Goal: Task Accomplishment & Management: Complete application form

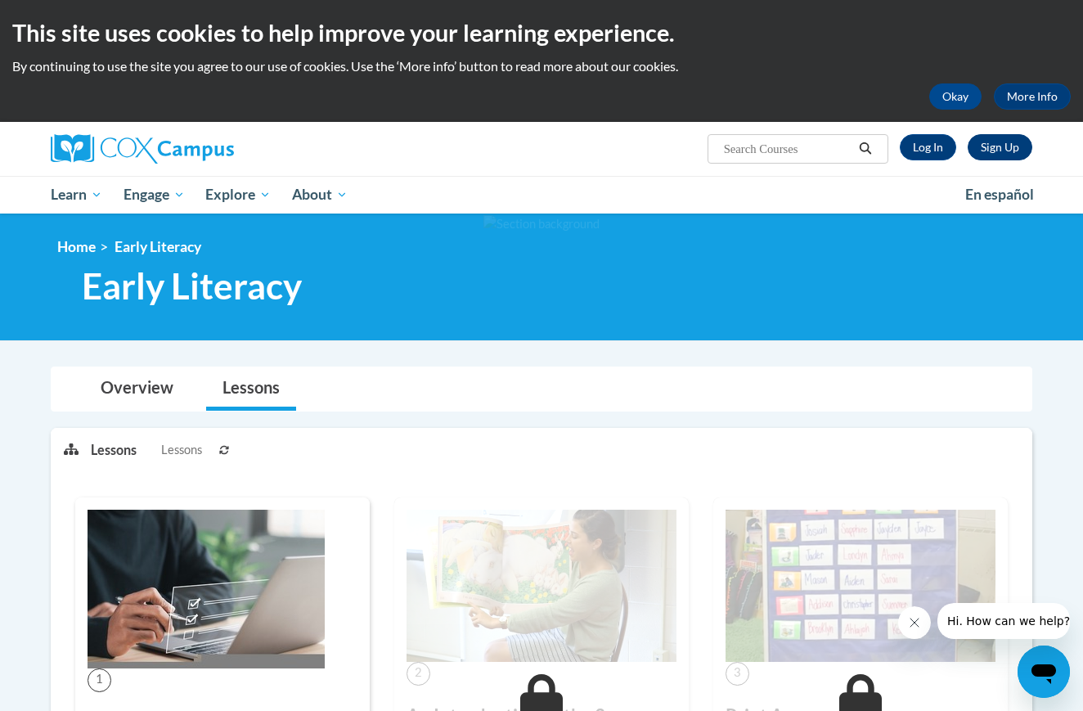
click at [999, 148] on link "Sign Up" at bounding box center [1000, 147] width 65 height 26
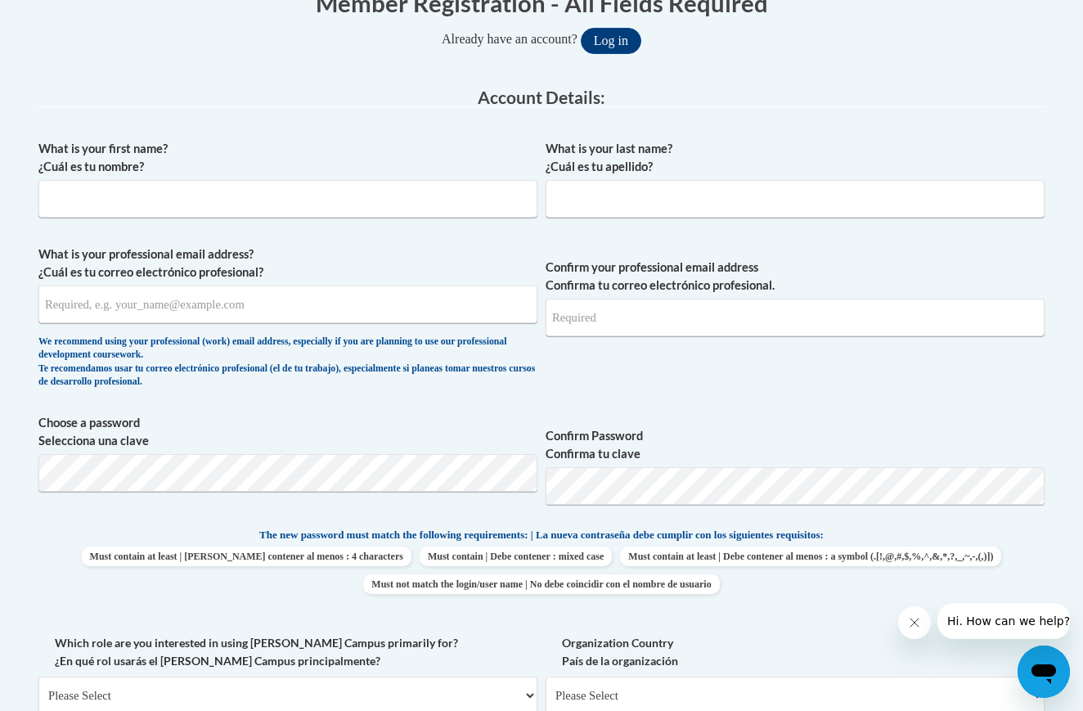
scroll to position [367, 0]
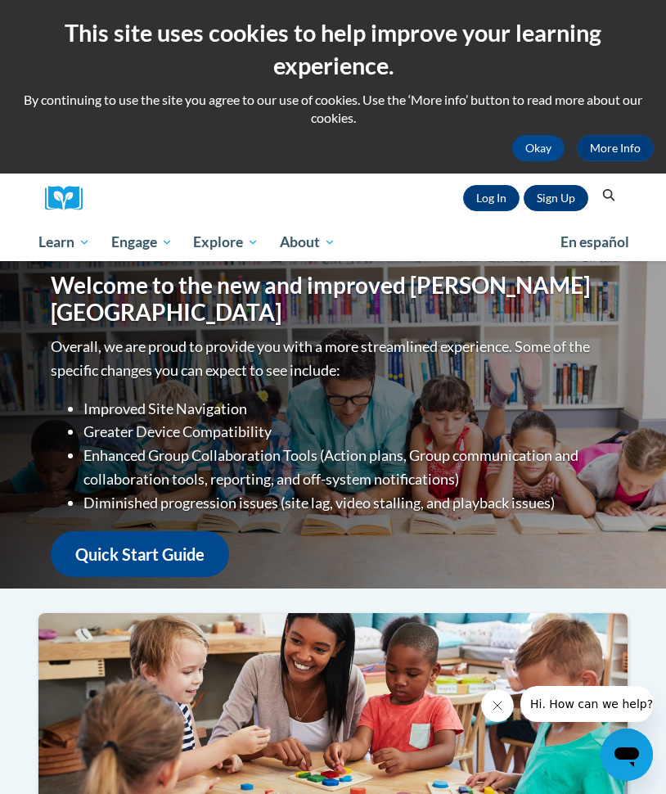
click at [560, 198] on link "Sign Up" at bounding box center [556, 198] width 65 height 26
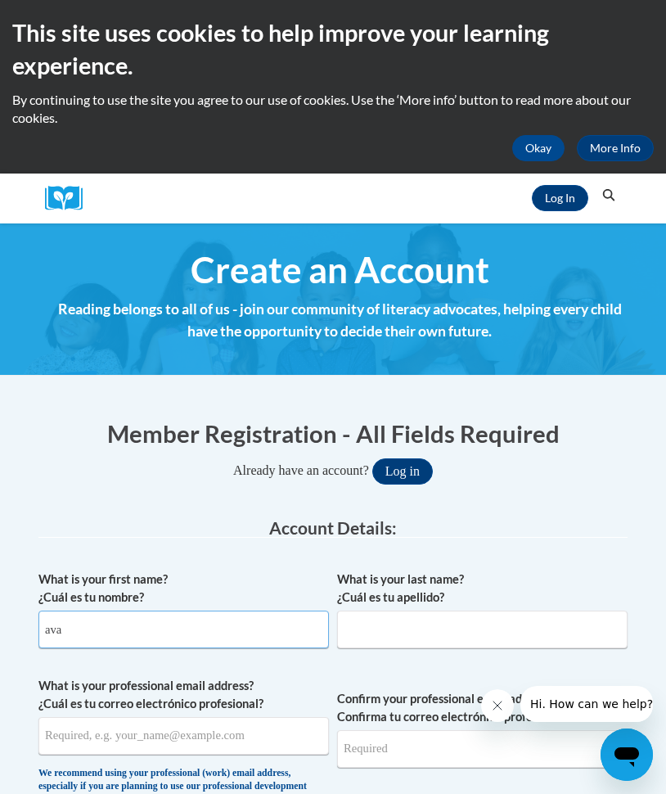
type input "ava"
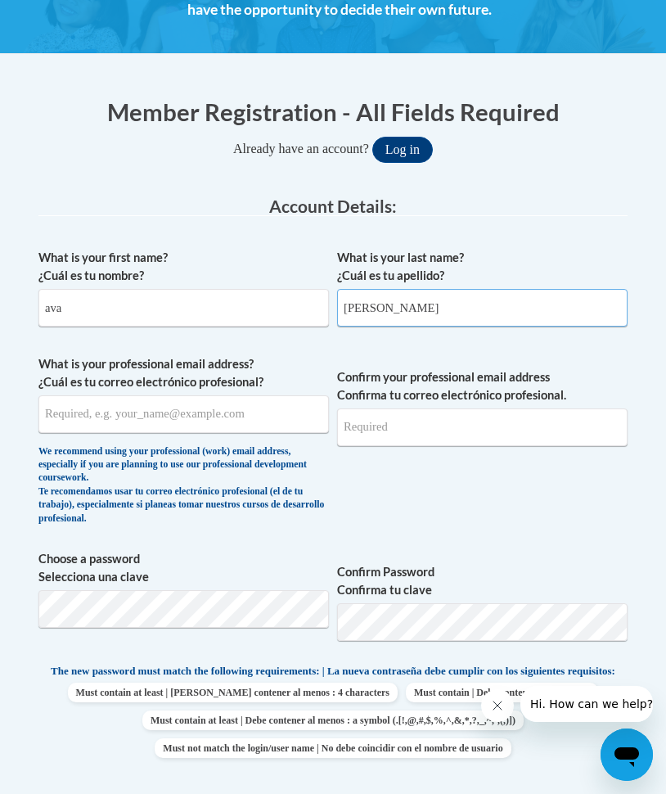
scroll to position [333, 0]
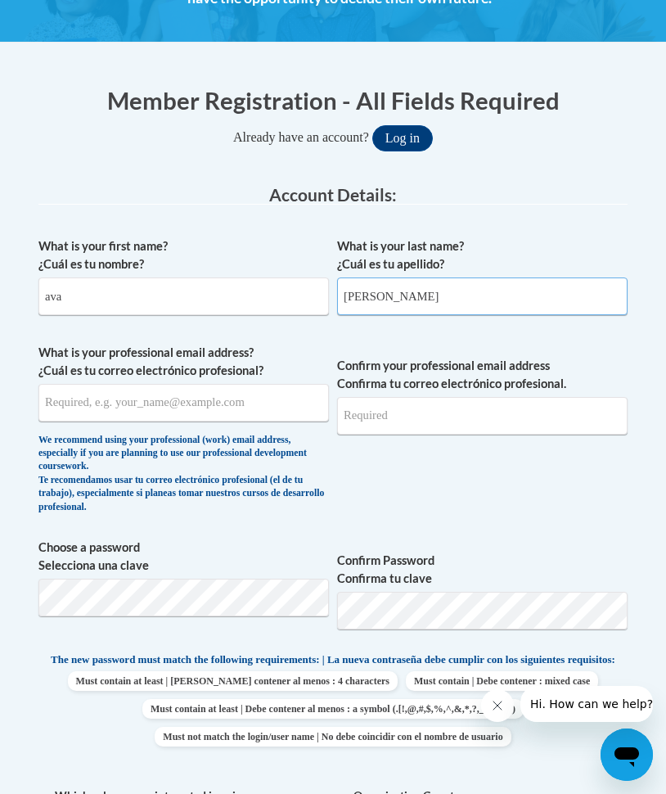
type input "puente"
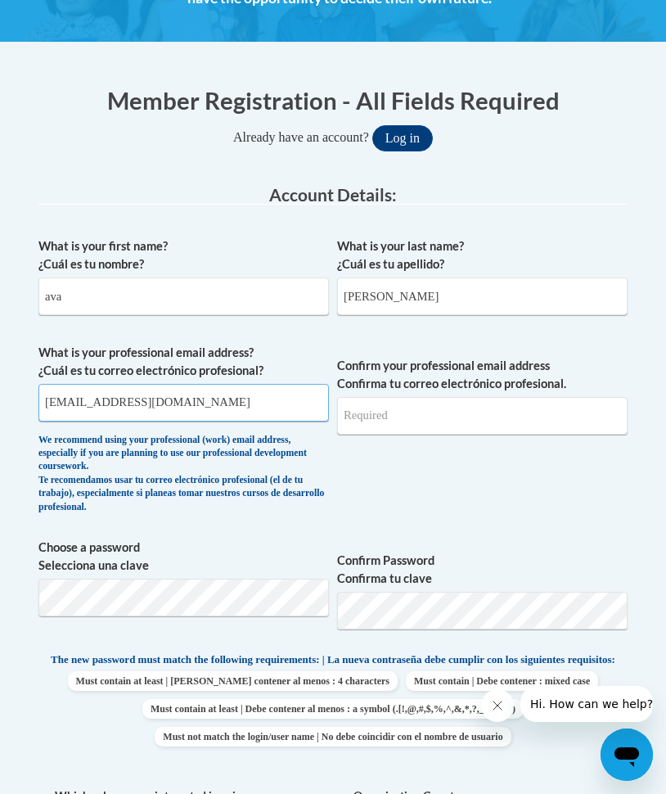
type input "aepuente@student.uiwtx.edu"
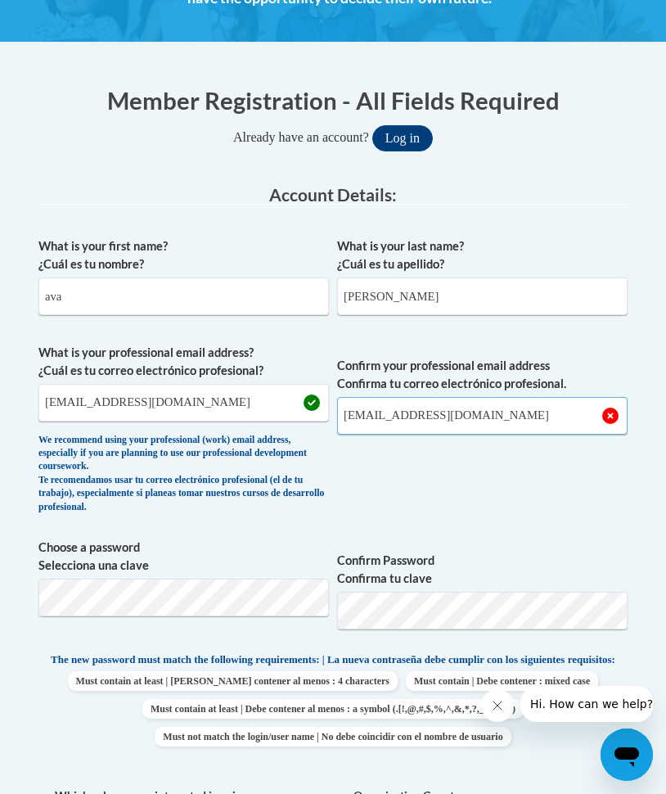
type input "aepuente@student.uiwtx.edu"
click at [195, 594] on div "What is your first name? ¿Cuál es tu nombre? ava What is your last name? ¿Cuál …" at bounding box center [332, 661] width 589 height 864
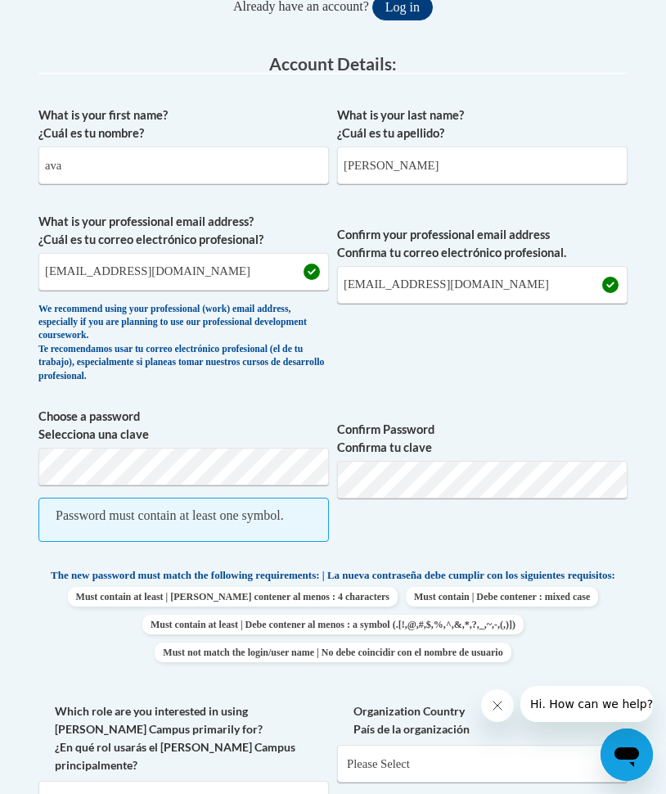
scroll to position [498, 0]
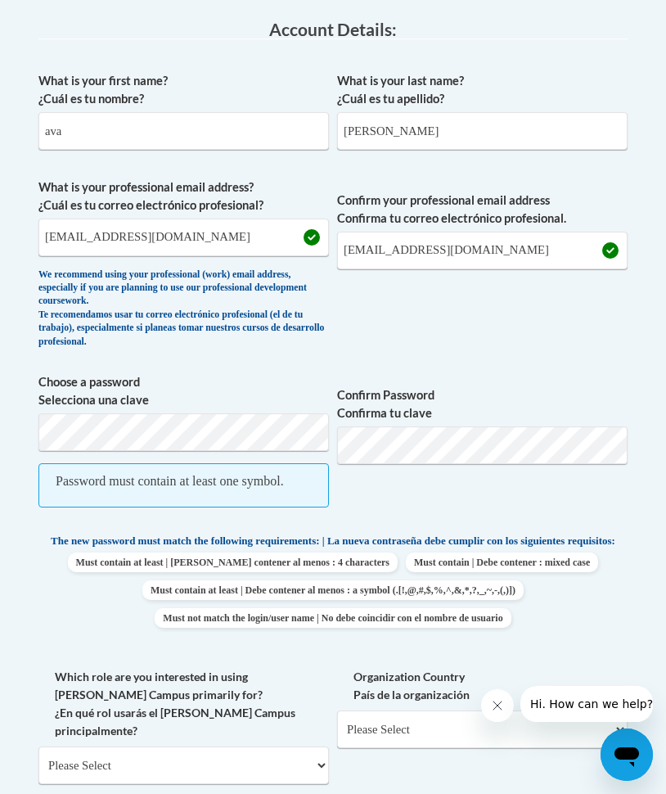
click at [165, 457] on span "Choose a password Selecciona una clave Password must contain at least one symbo…" at bounding box center [183, 448] width 291 height 151
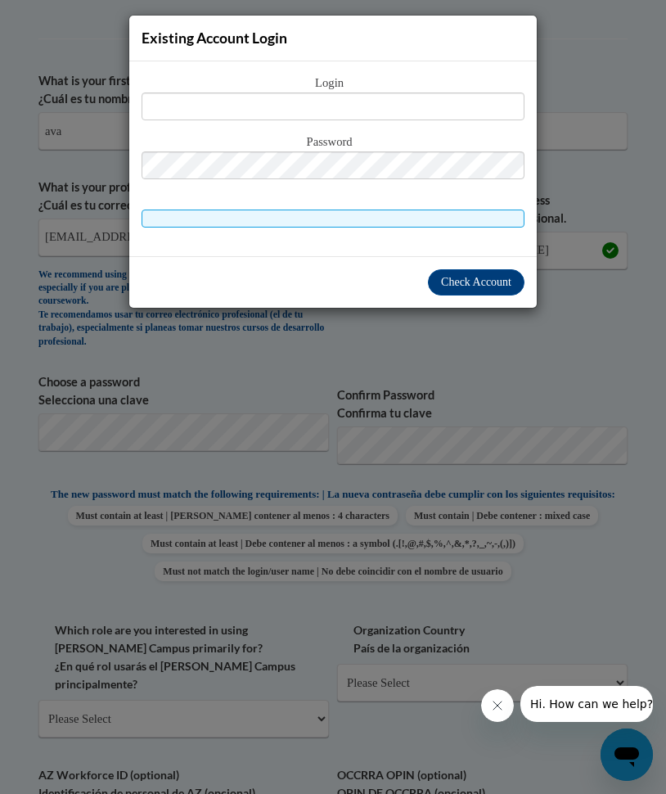
click at [358, 476] on div "Existing Account Login Login Password" at bounding box center [333, 397] width 666 height 794
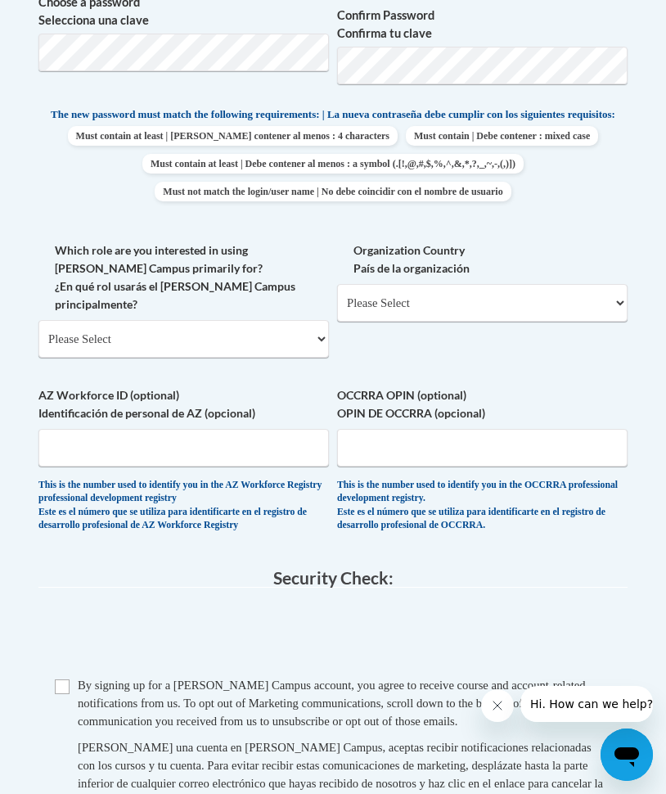
scroll to position [914, 0]
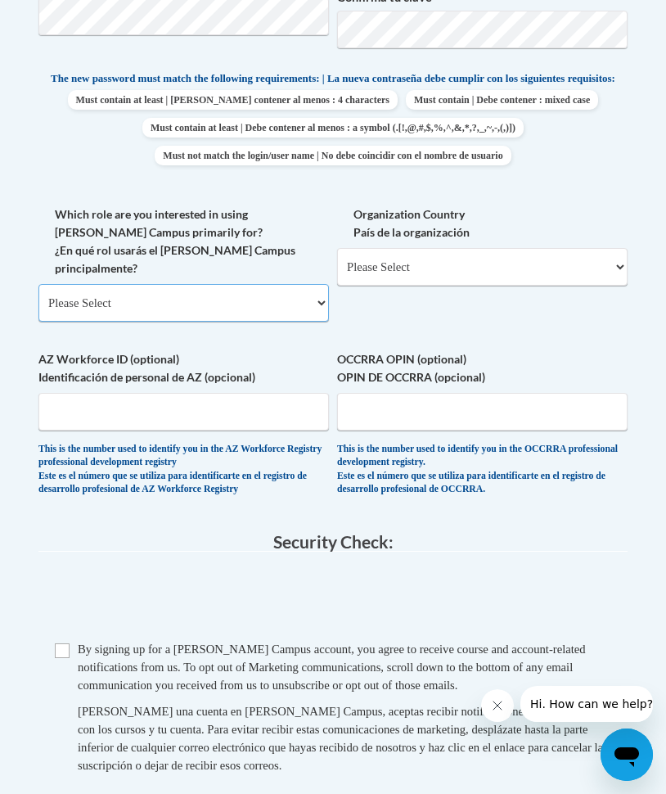
select select "5a18ea06-2b54-4451-96f2-d152daf9eac5"
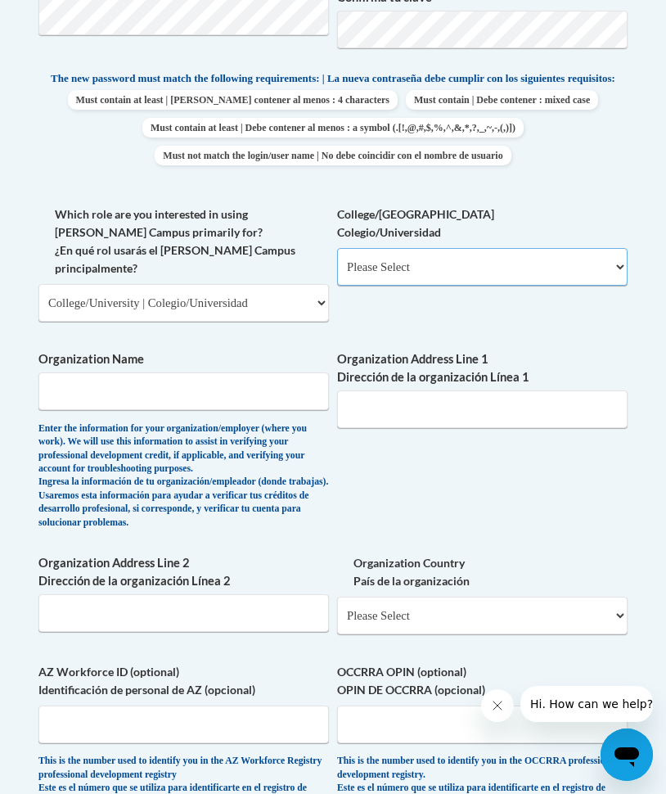
select select "99b32b07-cffc-426c-8bf6-0cd77760d84b"
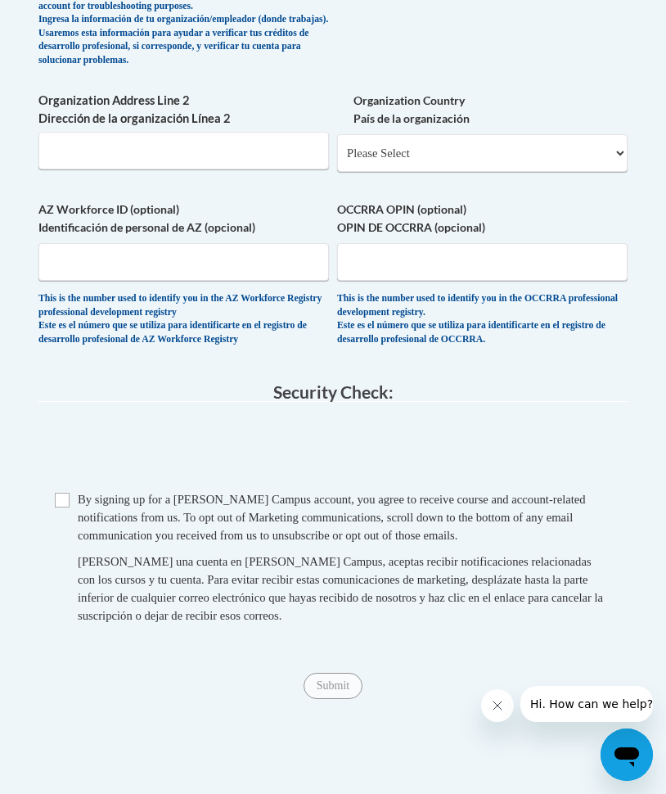
scroll to position [1378, 0]
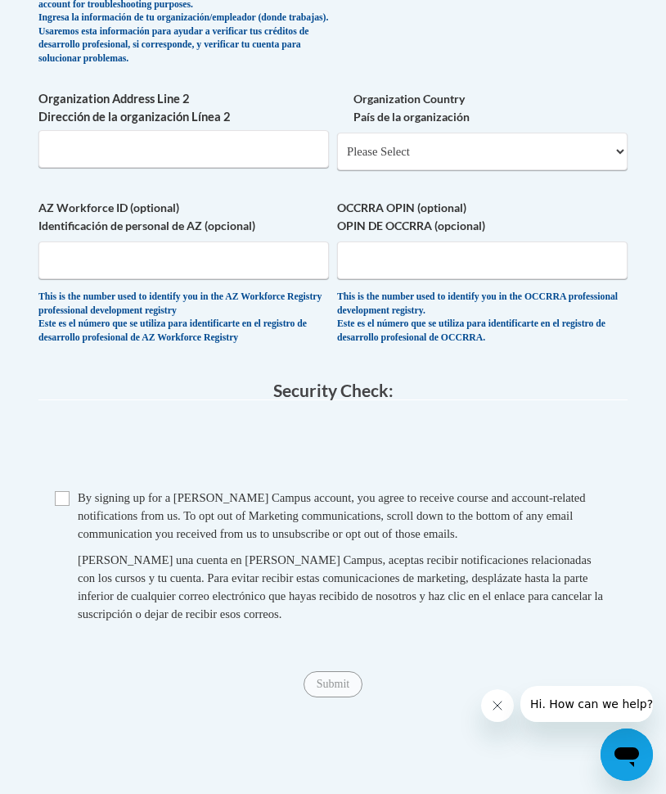
type input "university of the incarnate word"
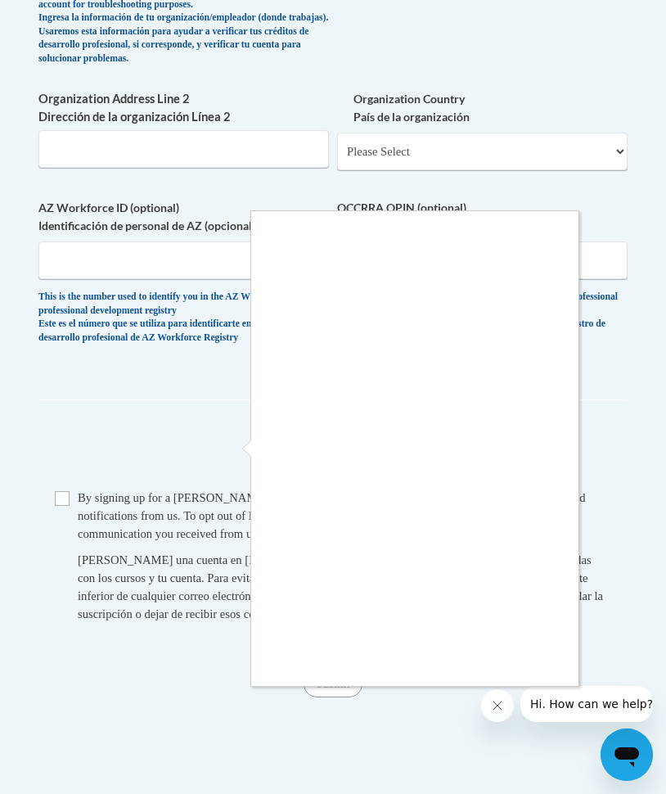
click at [59, 494] on div at bounding box center [333, 397] width 666 height 794
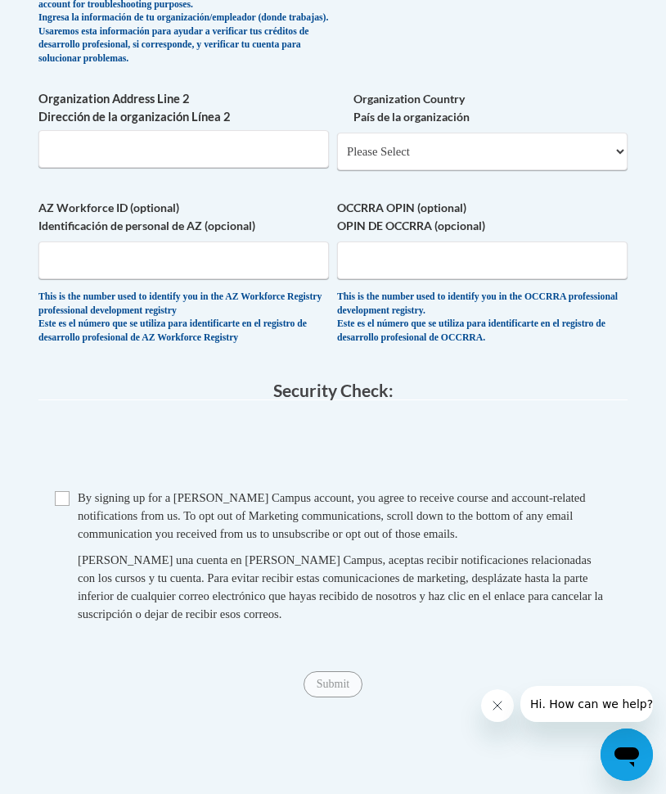
click at [61, 508] on span "Checkbox By signing up for a Cox Campus account, you agree to receive course an…" at bounding box center [333, 564] width 556 height 151
click at [64, 500] on input "Checkbox" at bounding box center [62, 498] width 15 height 15
checkbox input "true"
click at [354, 683] on input "Submit" at bounding box center [333, 684] width 59 height 26
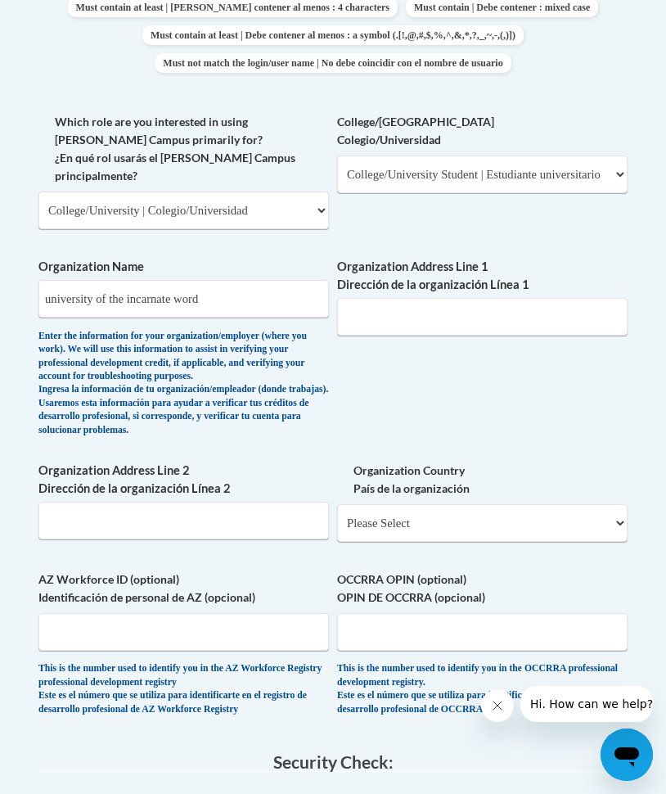
scroll to position [994, 0]
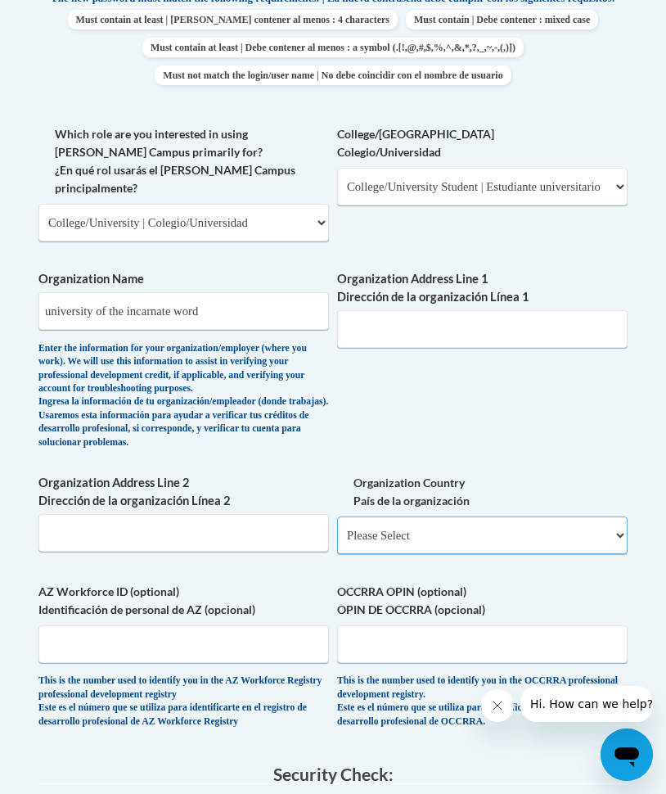
select select "ad49bcad-a171-4b2e-b99c-48b446064914"
select select
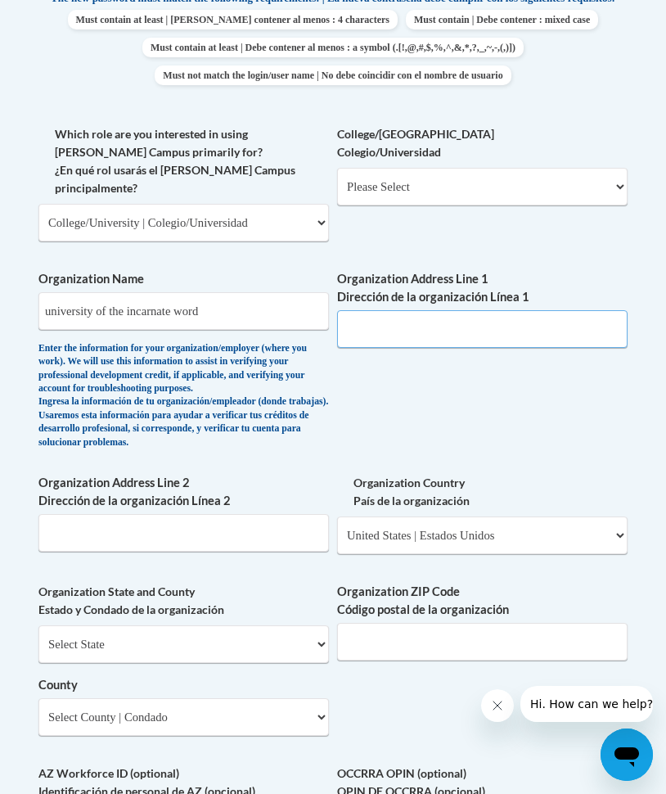
click at [402, 310] on input "Organization Address Line 1 Dirección de la organización Línea 1" at bounding box center [482, 329] width 291 height 38
type input "b"
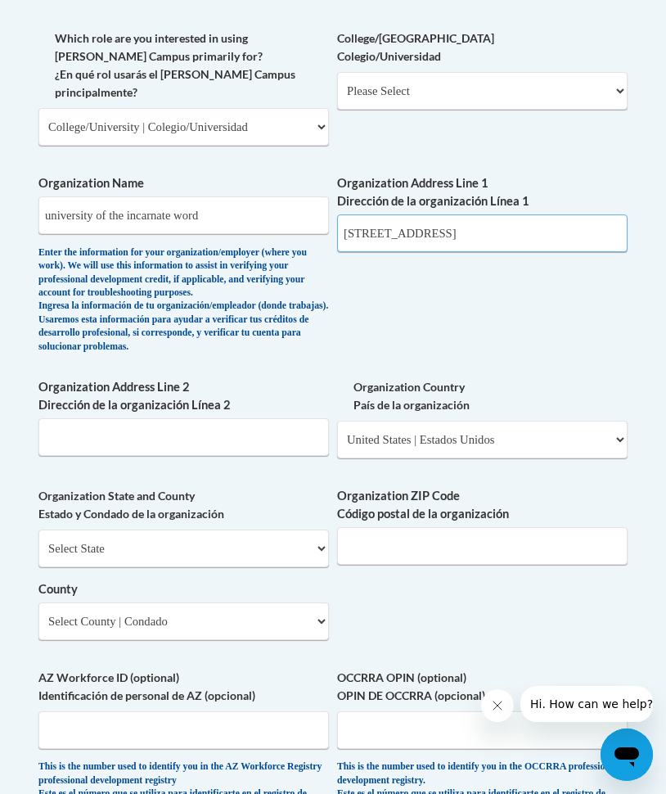
scroll to position [1095, 0]
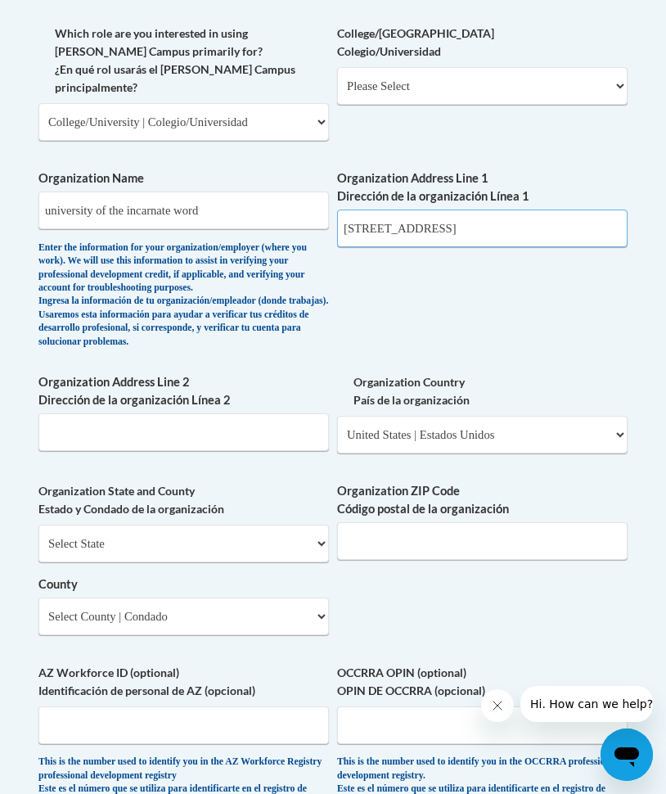
type input "4301 broadway st"
select select "Texas"
type input "78209"
select select "Bexar"
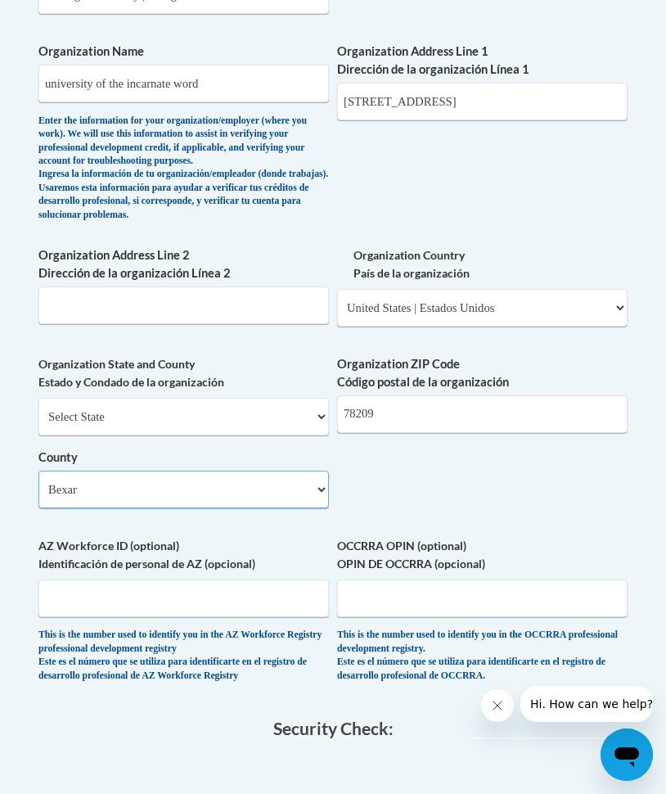
scroll to position [1321, 0]
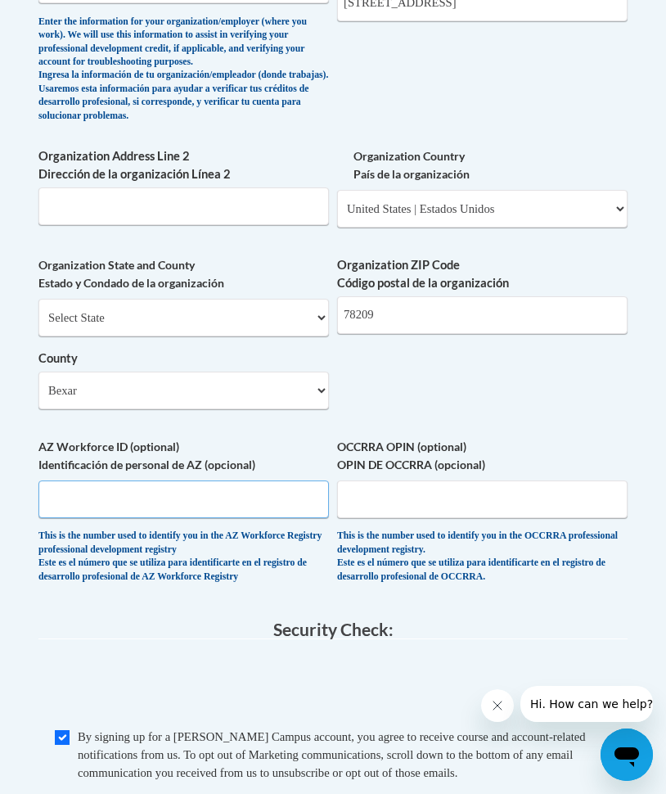
click at [214, 492] on input "AZ Workforce ID (optional) Identificación de personal de AZ (opcional)" at bounding box center [183, 499] width 291 height 38
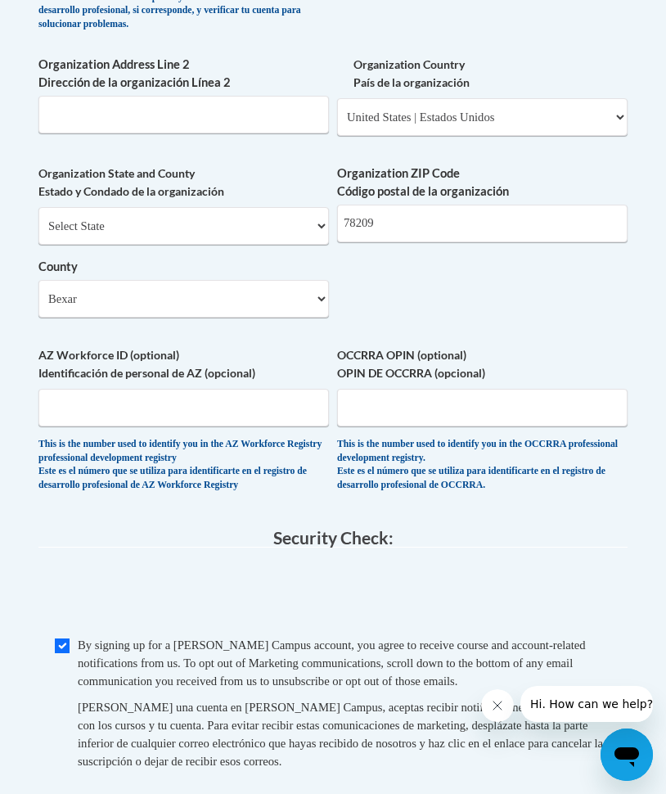
scroll to position [1520, 0]
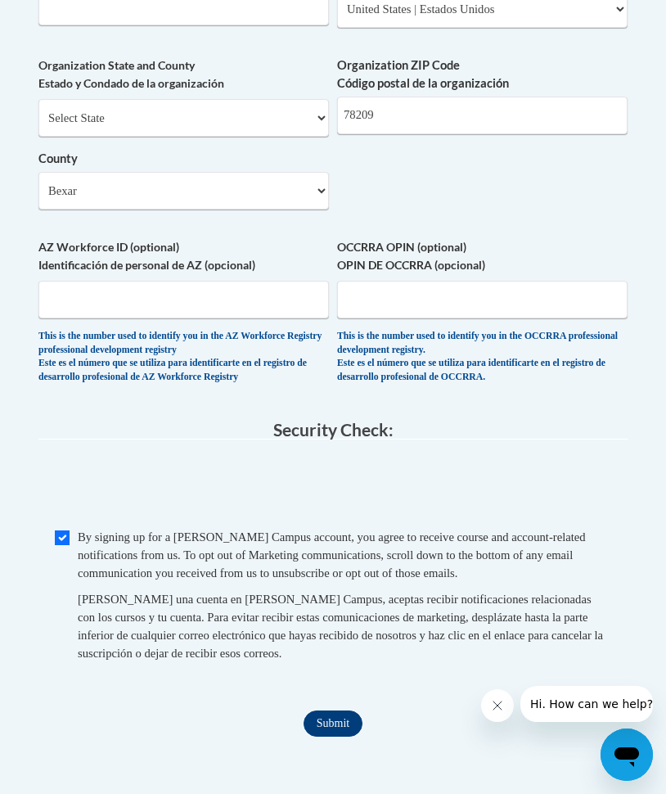
click at [328, 710] on input "Submit" at bounding box center [333, 723] width 59 height 26
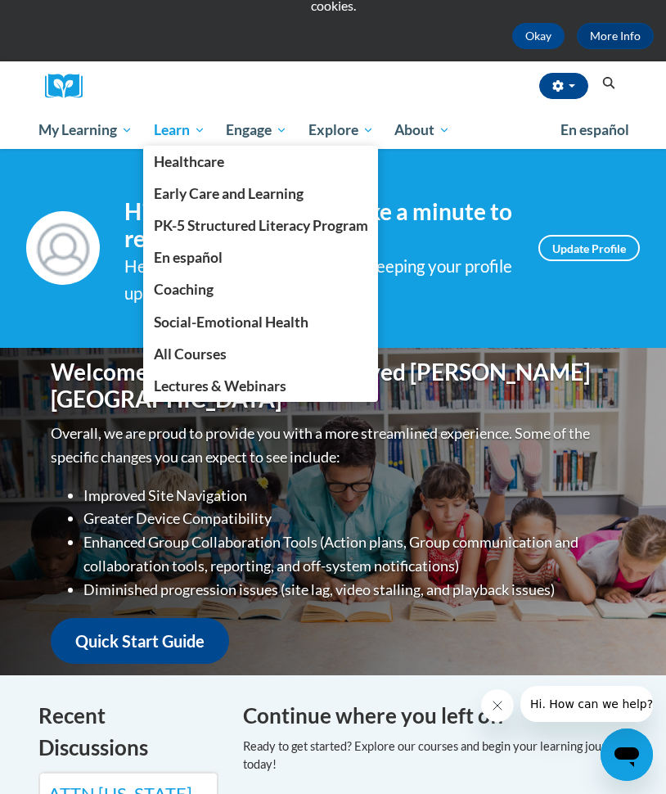
scroll to position [110, 0]
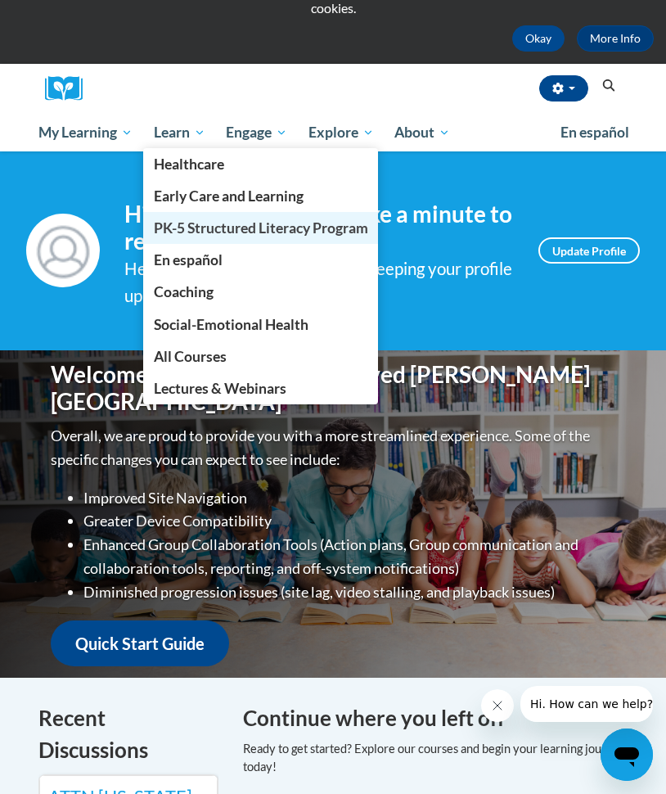
click at [194, 227] on span "PK-5 Structured Literacy Program" at bounding box center [261, 227] width 214 height 17
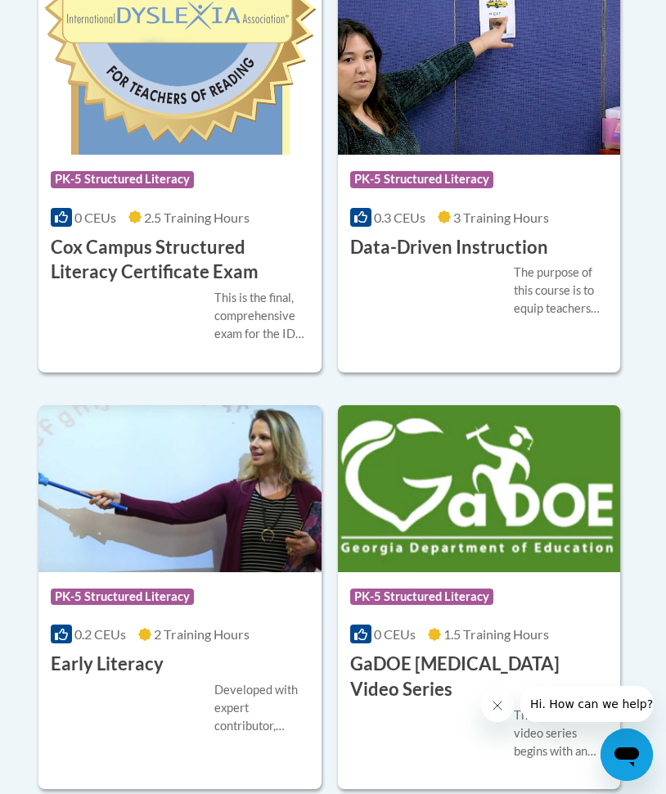
scroll to position [814, 0]
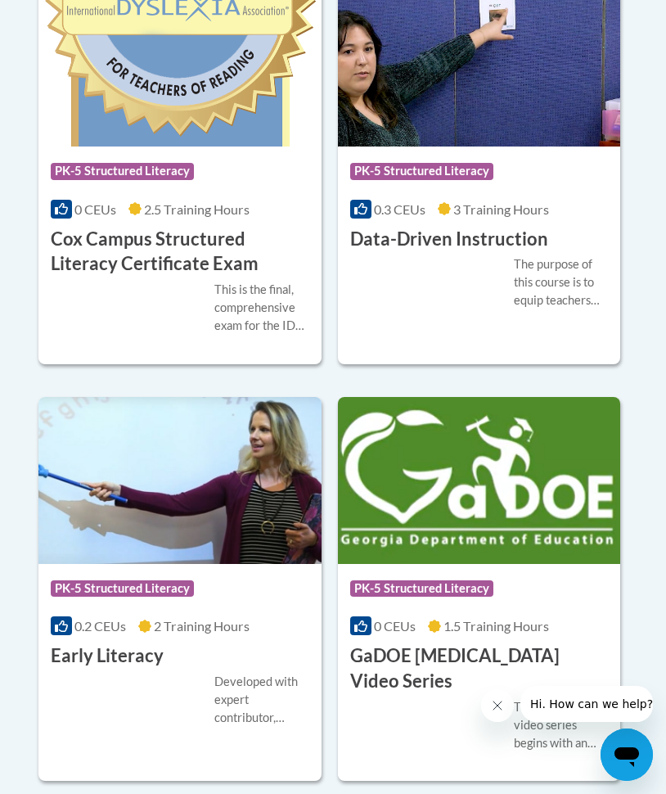
click at [175, 535] on img at bounding box center [179, 480] width 283 height 167
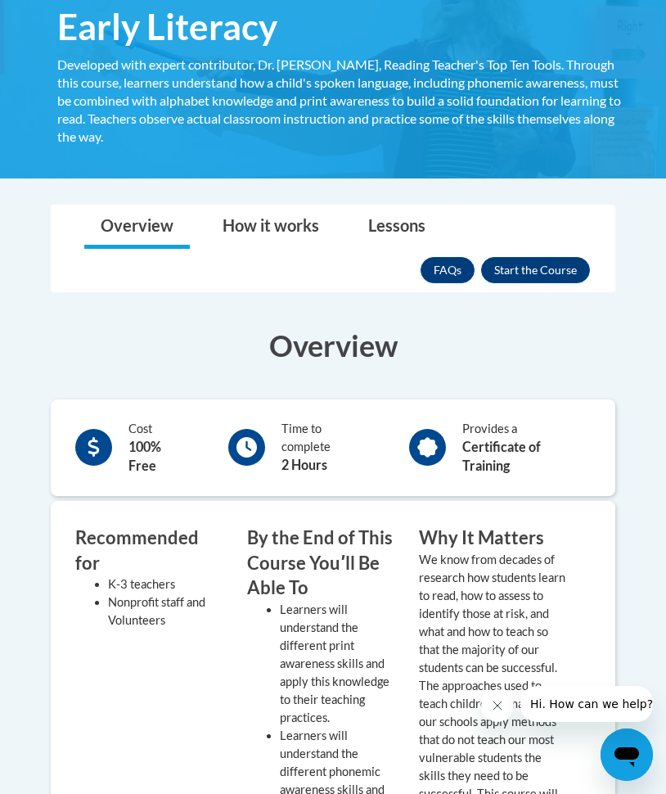
scroll to position [334, 0]
